Goal: Task Accomplishment & Management: Manage account settings

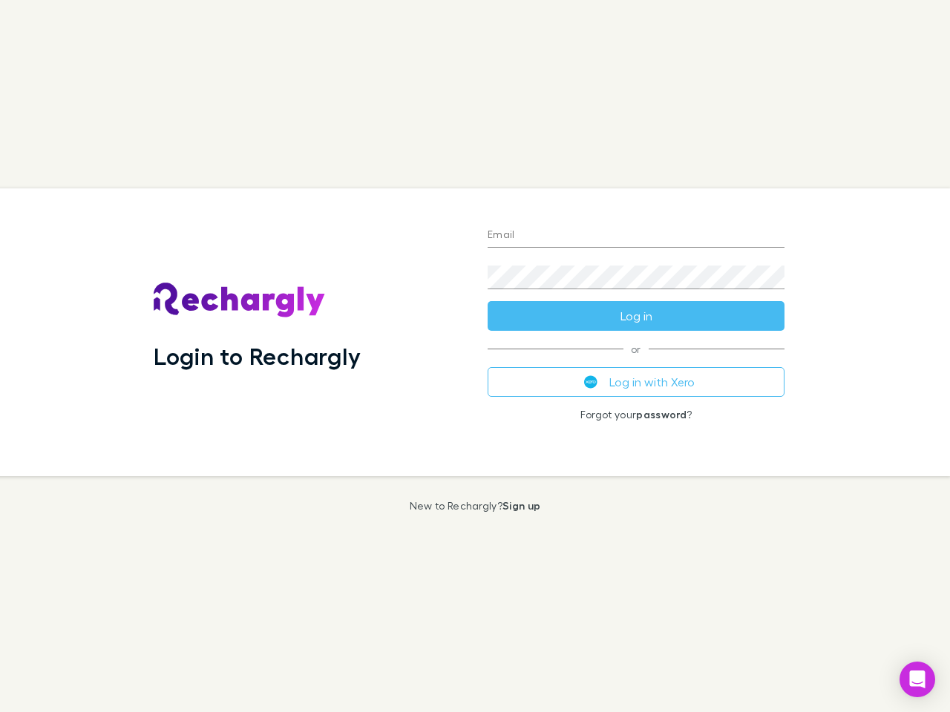
click at [475, 356] on div "Login to Rechargly" at bounding box center [309, 332] width 334 height 288
click at [636, 236] on input "Email" at bounding box center [636, 236] width 297 height 24
click at [636, 316] on button "Log in" at bounding box center [636, 316] width 297 height 30
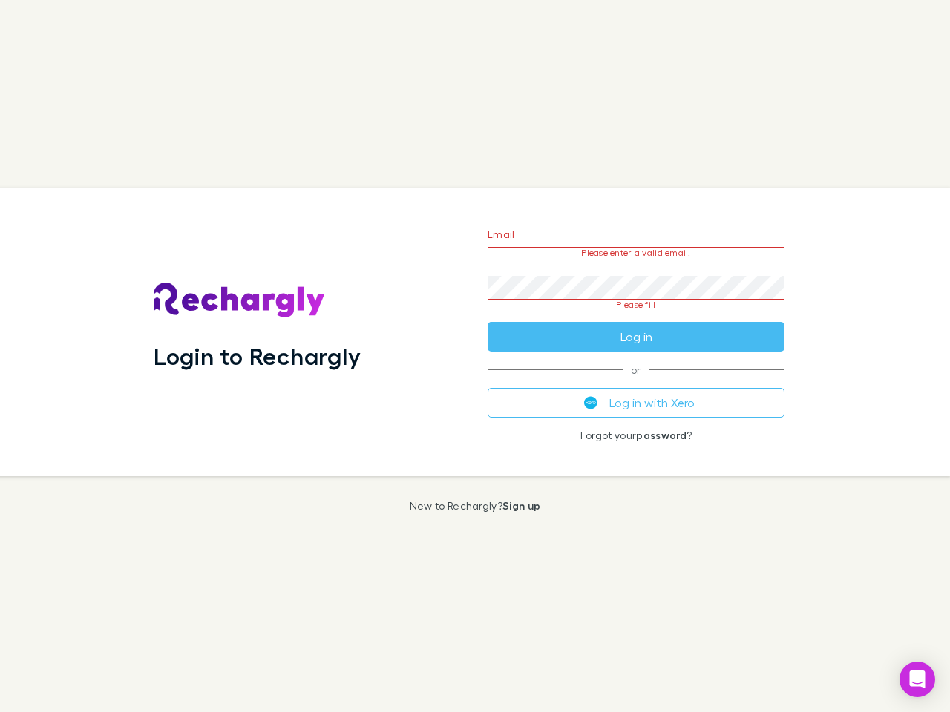
click at [636, 382] on div "Email Please enter a valid email. Password Please fill Log in or Log in with Xe…" at bounding box center [636, 332] width 321 height 288
click at [917, 680] on icon "Open Intercom Messenger" at bounding box center [918, 680] width 16 height 18
